Goal: Information Seeking & Learning: Learn about a topic

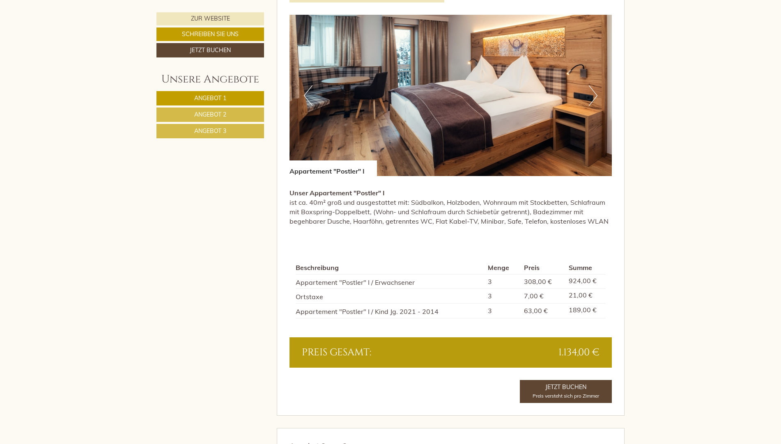
scroll to position [1204, 0]
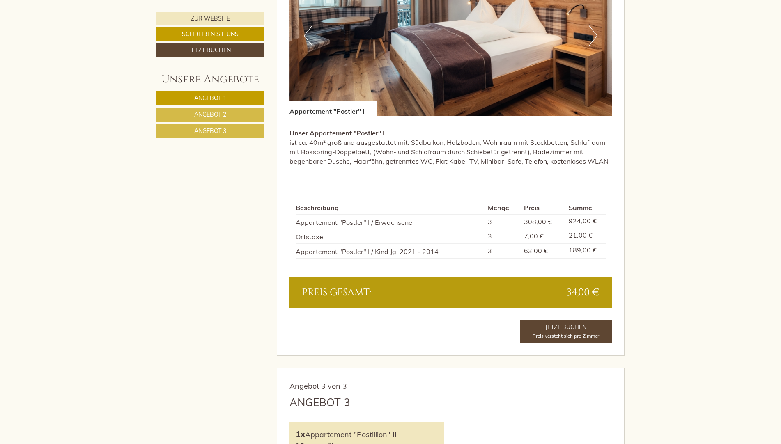
drag, startPoint x: 543, startPoint y: 294, endPoint x: 608, endPoint y: 291, distance: 65.3
click at [608, 291] on div "Preis gesamt: 1.134,00 €" at bounding box center [450, 292] width 323 height 30
click at [536, 284] on div "Preis gesamt: 1.134,00 €" at bounding box center [450, 292] width 323 height 30
drag, startPoint x: 548, startPoint y: 289, endPoint x: 599, endPoint y: 290, distance: 50.9
click at [599, 290] on div "1.134,00 €" at bounding box center [527, 293] width 155 height 14
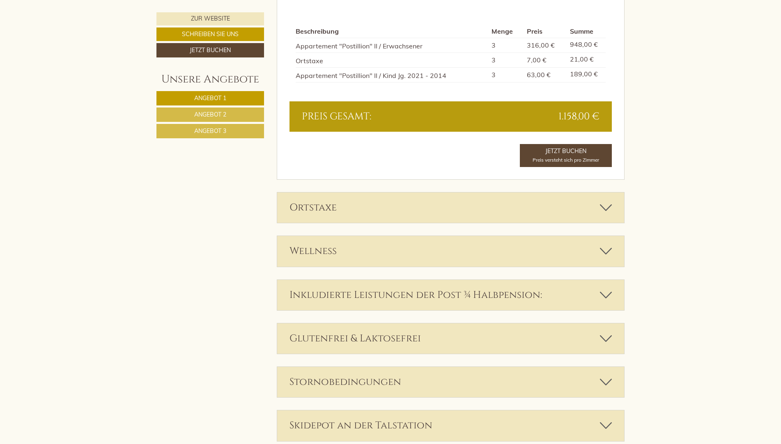
scroll to position [1943, 0]
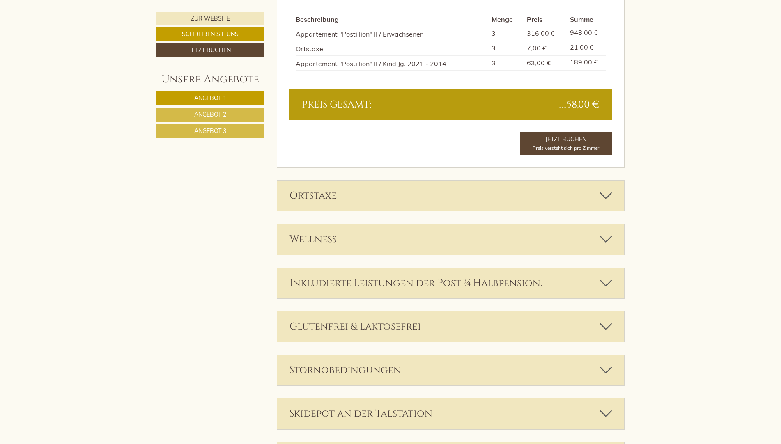
click at [322, 279] on div "Inkludierte Leistungen der Post ¾ Halbpension:" at bounding box center [450, 283] width 347 height 30
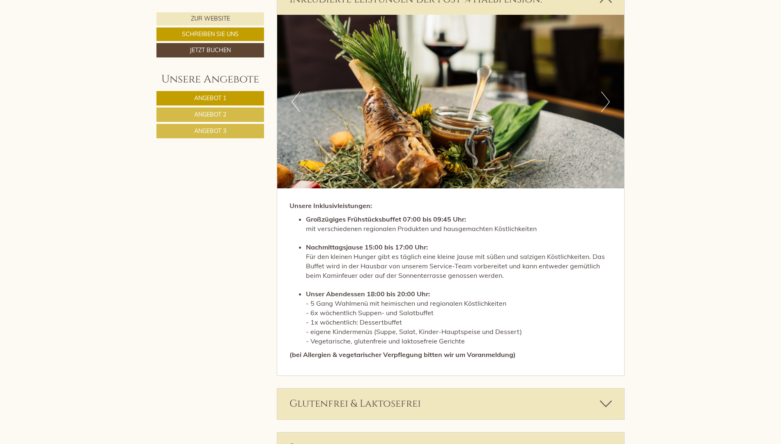
scroll to position [2230, 0]
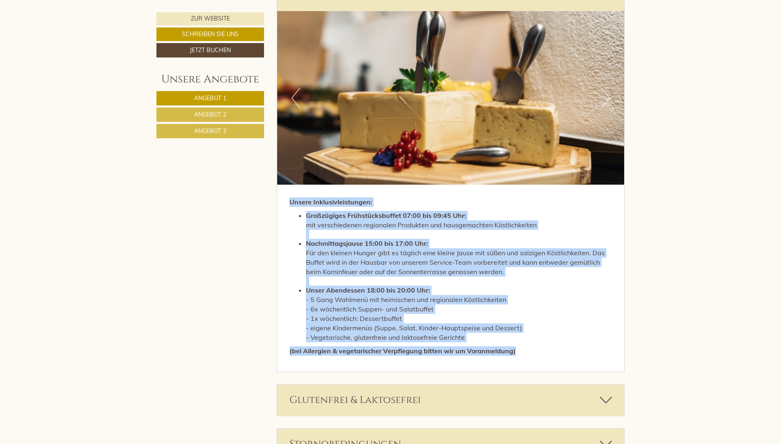
drag, startPoint x: 288, startPoint y: 201, endPoint x: 524, endPoint y: 350, distance: 279.3
click at [524, 350] on div "Unsere Inklusivleistungen: Großzügiges Frühstücksbuffet 07:00 bis 09:45 Uhr: mi…" at bounding box center [450, 278] width 347 height 187
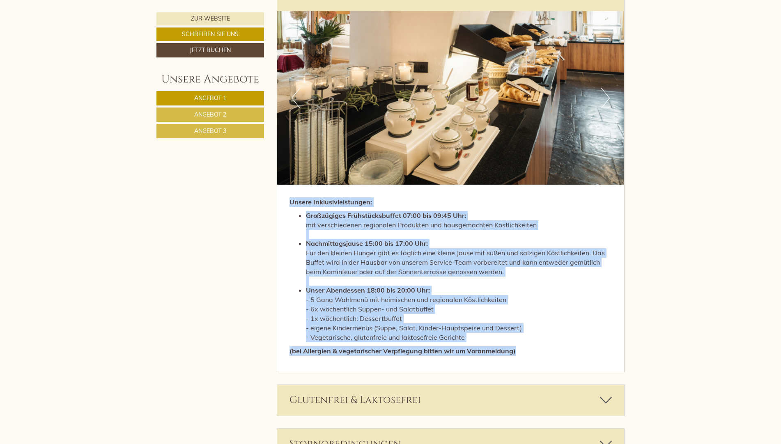
copy div "Unsere Inklusivleistungen: Großzügiges Frühstücksbuffet 07:00 bis 09:45 Uhr: mi…"
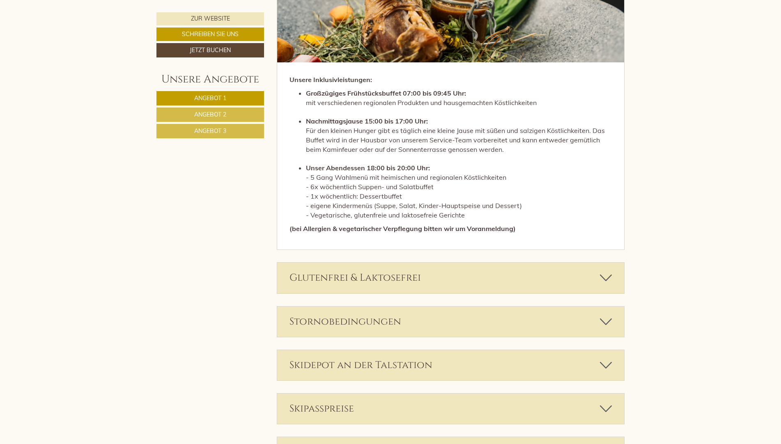
scroll to position [2394, 0]
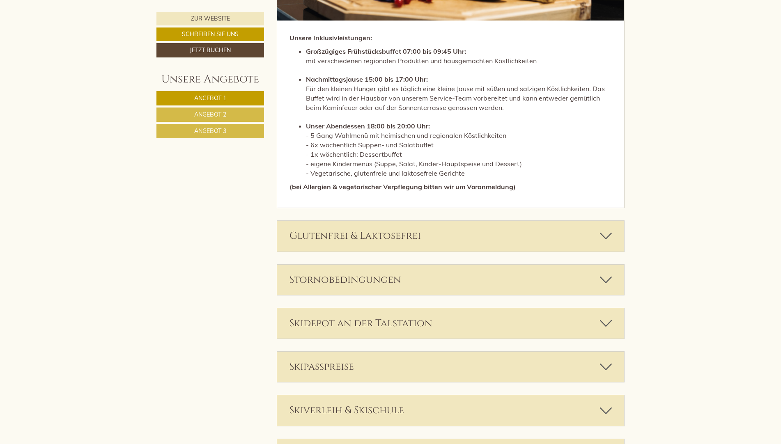
click at [539, 276] on div "Stornobedingungen" at bounding box center [450, 280] width 347 height 30
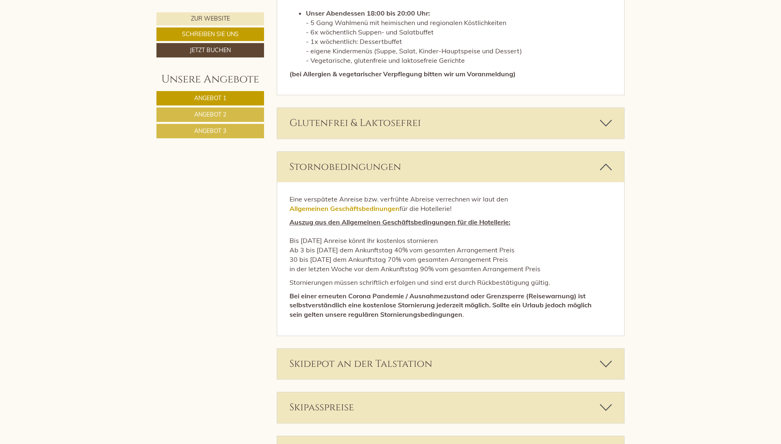
scroll to position [2517, 0]
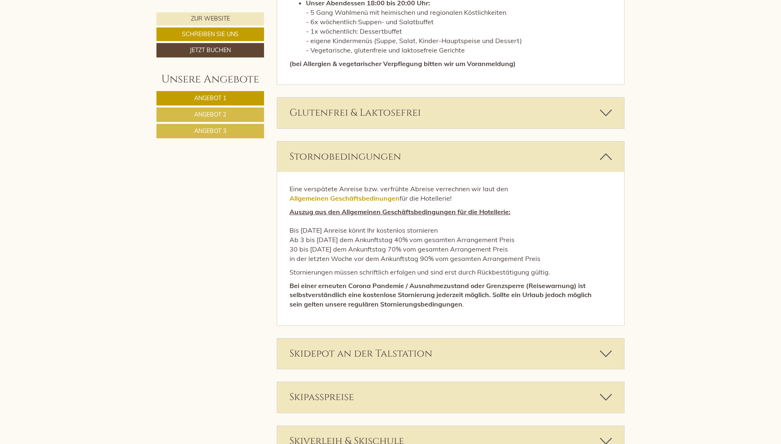
drag, startPoint x: 289, startPoint y: 229, endPoint x: 546, endPoint y: 259, distance: 259.1
click at [546, 259] on p "Auszug aus den Allgemeinen Geschäftsbedingungen für die Hotellerie: Bis [DATE] …" at bounding box center [450, 235] width 323 height 56
copy p "Bis [DATE] Anreise könnt Ihr kostenlos stornieren Ab 3 bis [DATE] dem Ankunftst…"
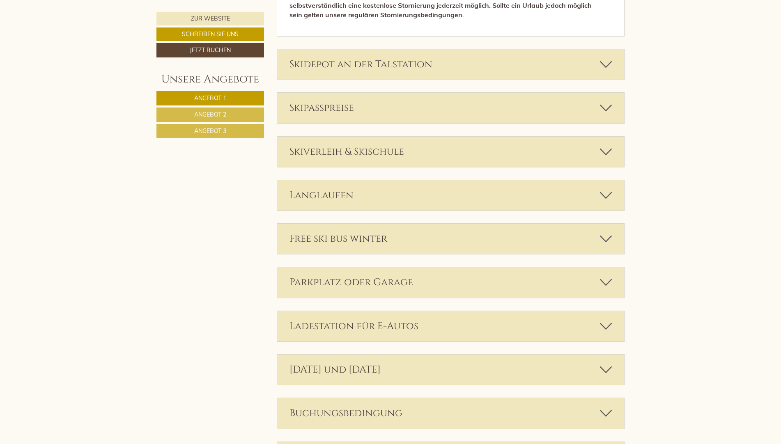
scroll to position [2698, 0]
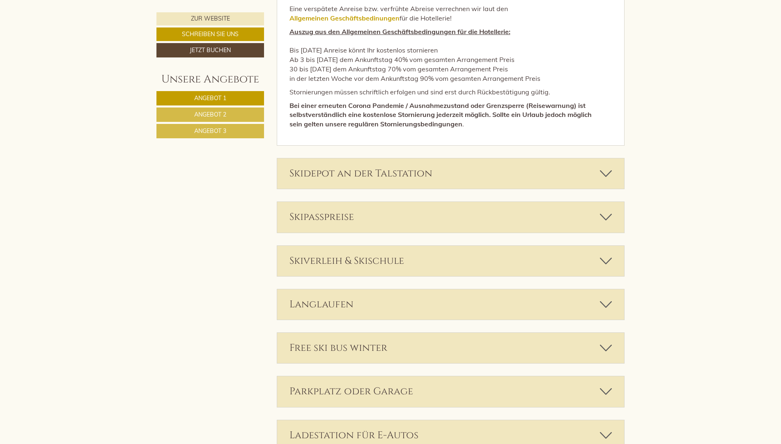
click at [307, 347] on div "Free ski bus winter" at bounding box center [450, 348] width 347 height 30
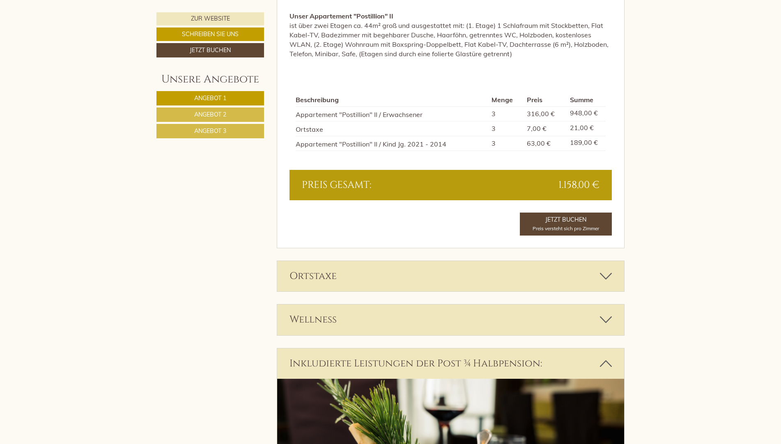
scroll to position [1877, 0]
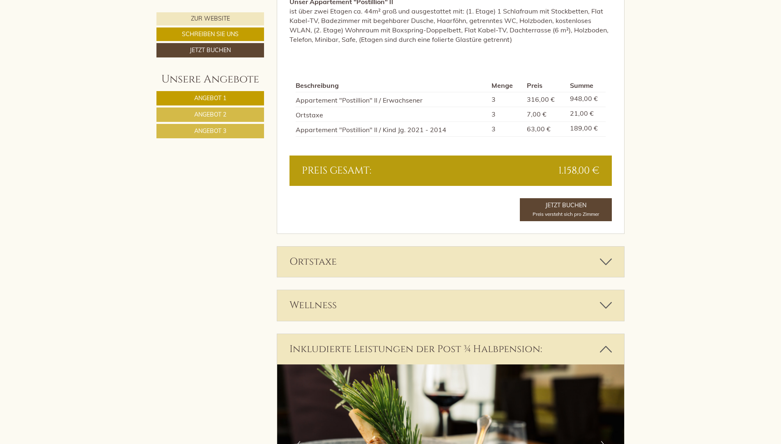
click at [301, 301] on div "Wellness" at bounding box center [450, 305] width 347 height 30
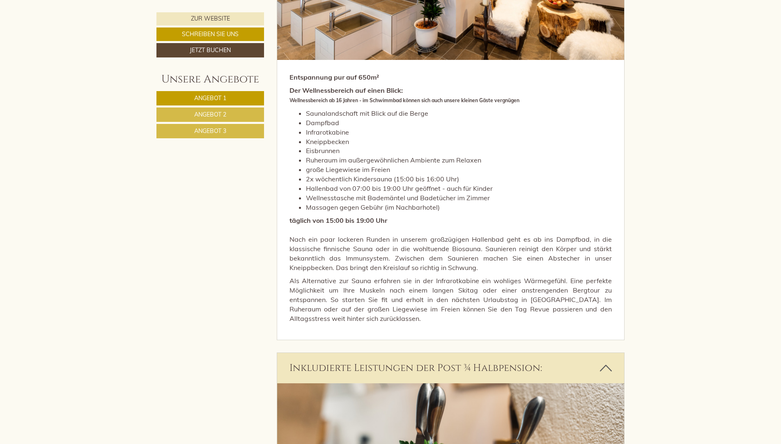
scroll to position [2287, 0]
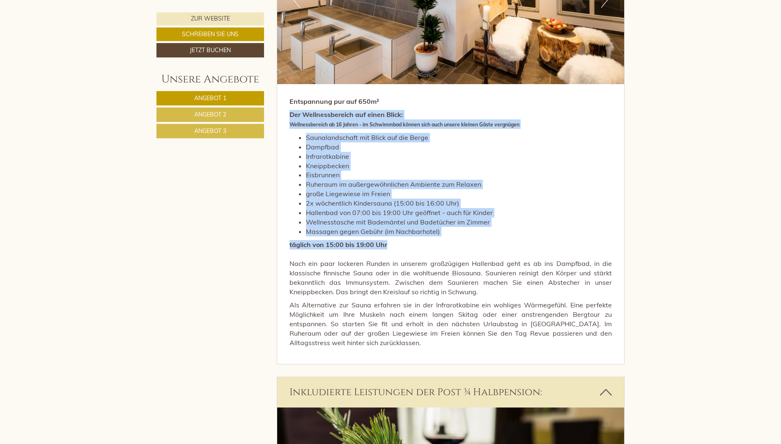
drag, startPoint x: 289, startPoint y: 115, endPoint x: 413, endPoint y: 247, distance: 180.9
click at [413, 247] on div "Entspannung pur auf 650m² Der Wellnessbereich auf einen Blick: Wellnessbereich …" at bounding box center [450, 225] width 347 height 280
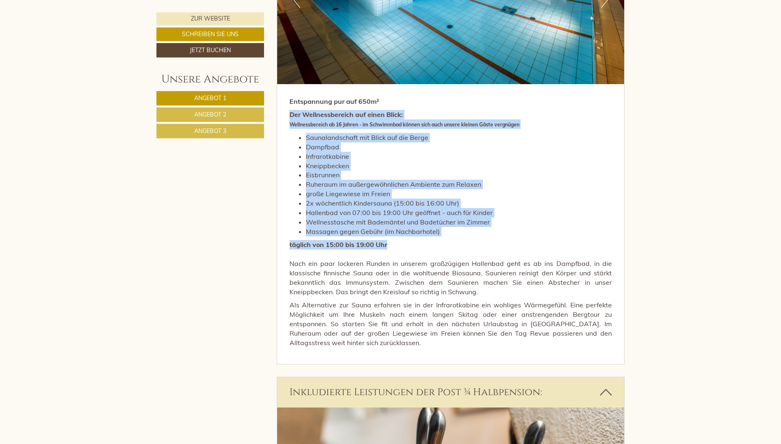
copy div "Der Wellnessbereich auf einen Blick: Wellnessbereich ab 16 Jahren - im Schwimmb…"
